Goal: Information Seeking & Learning: Learn about a topic

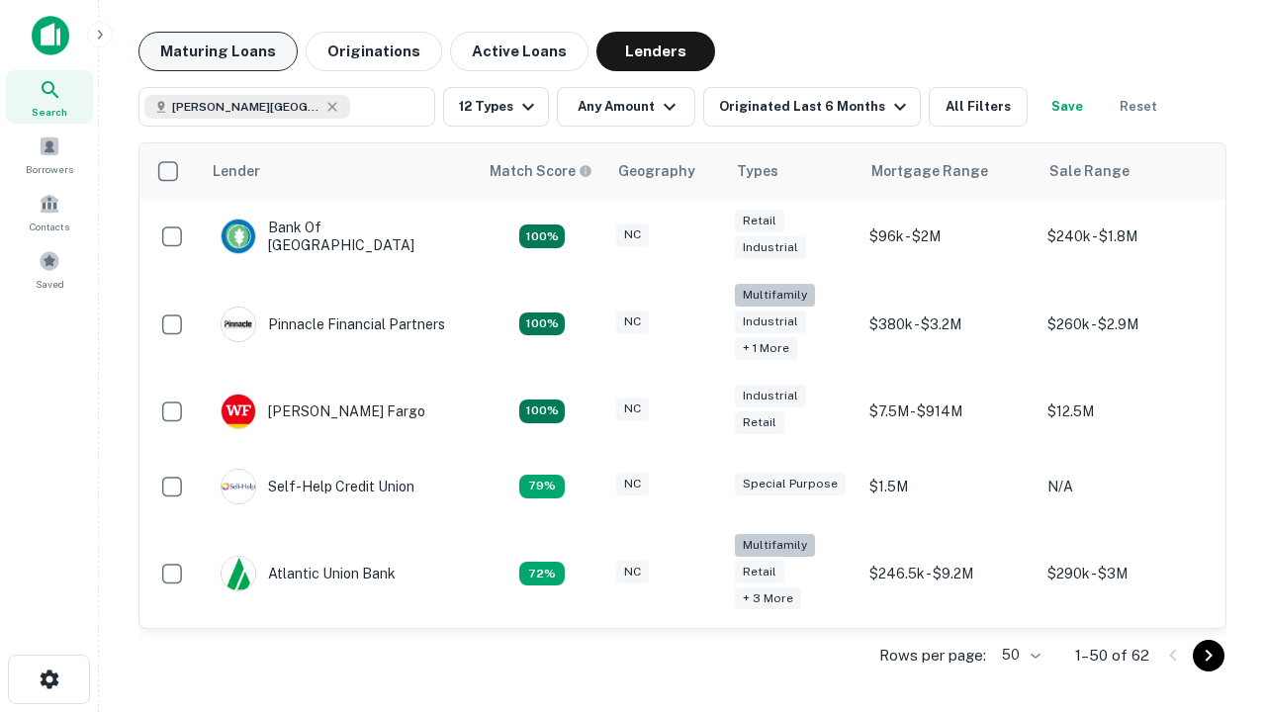
click at [215, 51] on button "Maturing Loans" at bounding box center [218, 52] width 159 height 40
